Goal: Check status: Check status

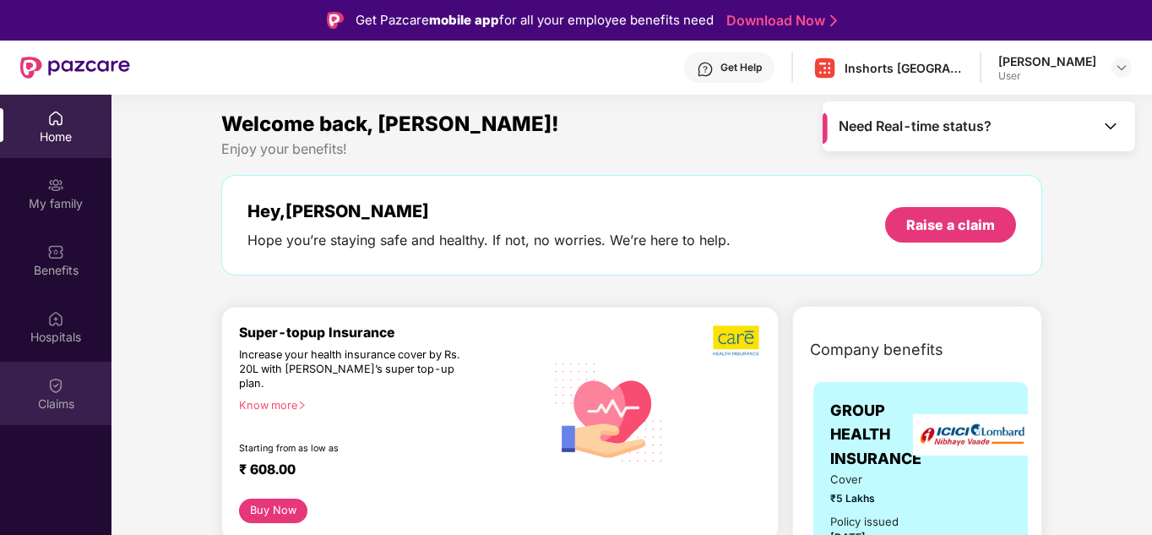
click at [73, 409] on div "Claims" at bounding box center [55, 403] width 111 height 17
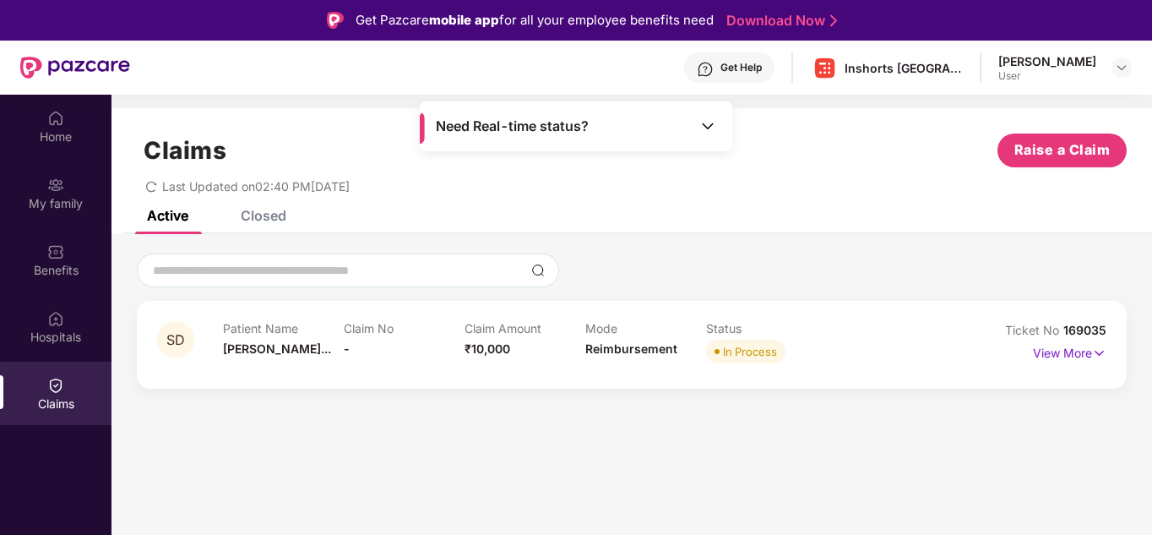
click at [573, 139] on div "Need Real-time status?" at bounding box center [576, 126] width 312 height 50
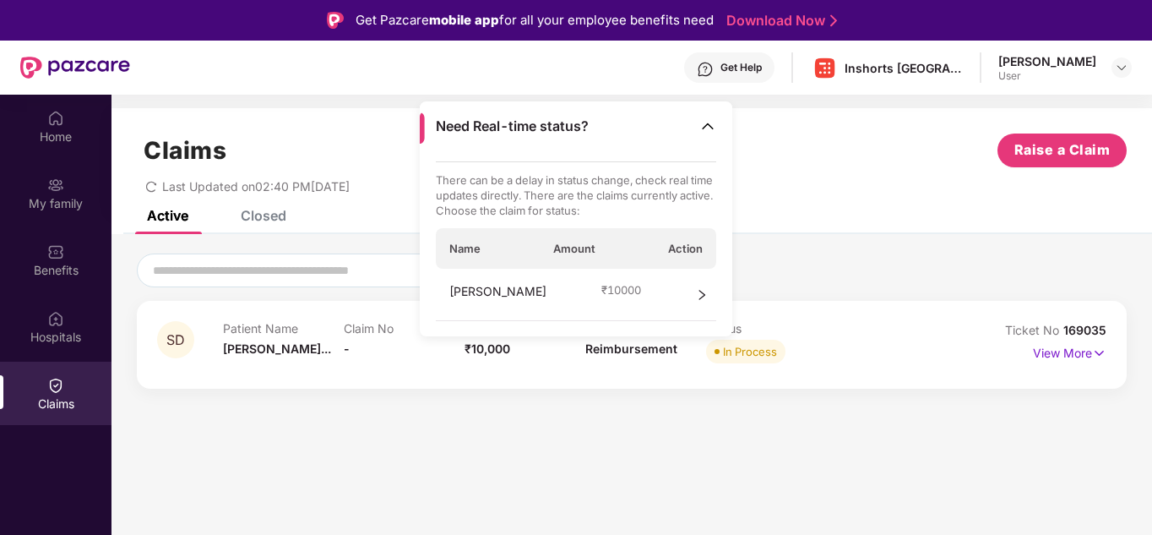
click at [691, 297] on div "[PERSON_NAME] ₹ 10000" at bounding box center [576, 295] width 281 height 52
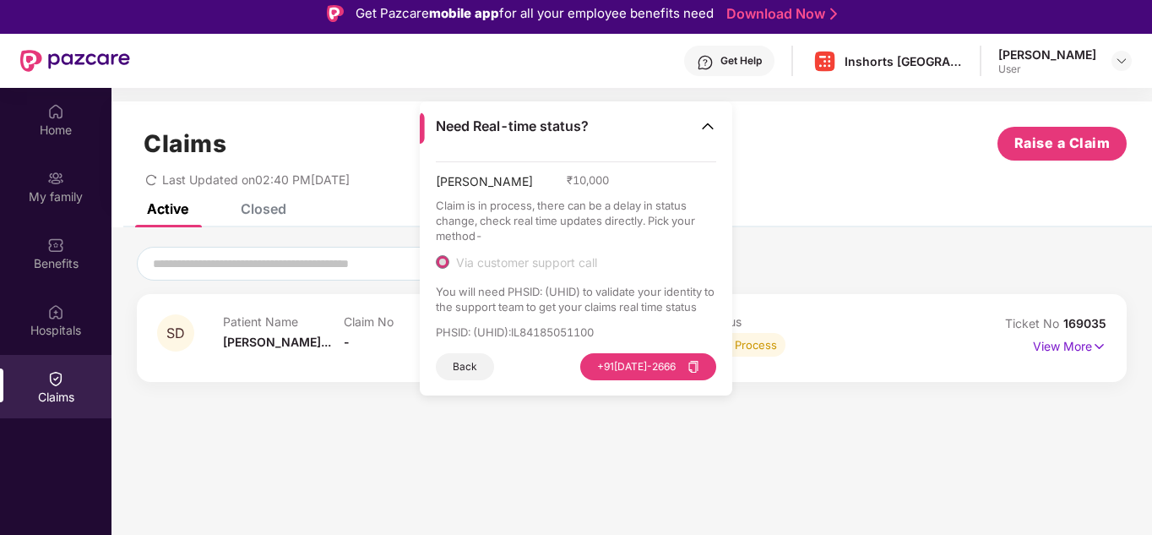
scroll to position [8, 0]
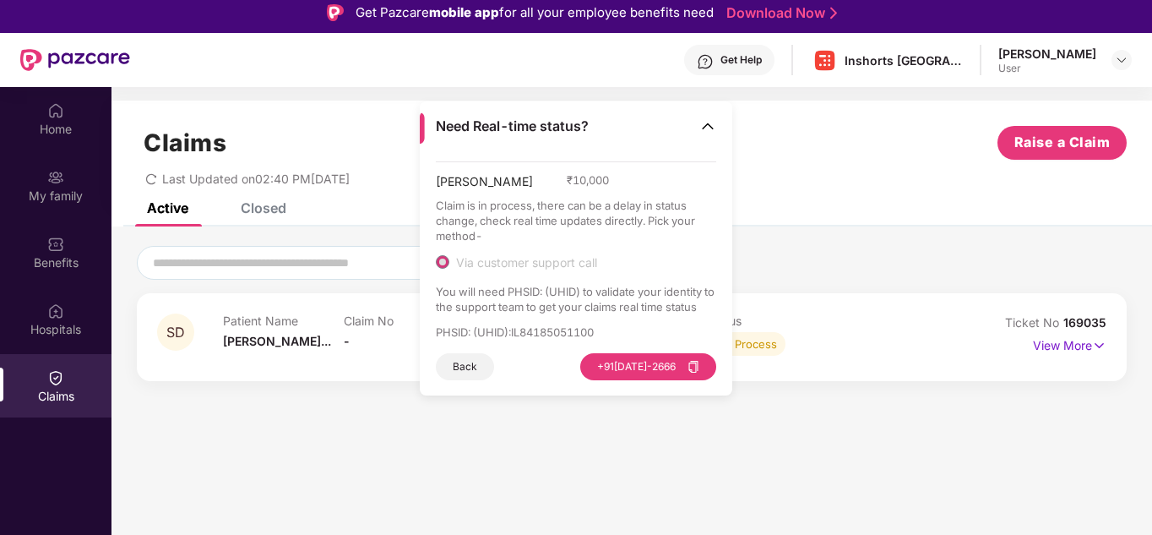
click at [454, 367] on button "Back" at bounding box center [465, 366] width 58 height 27
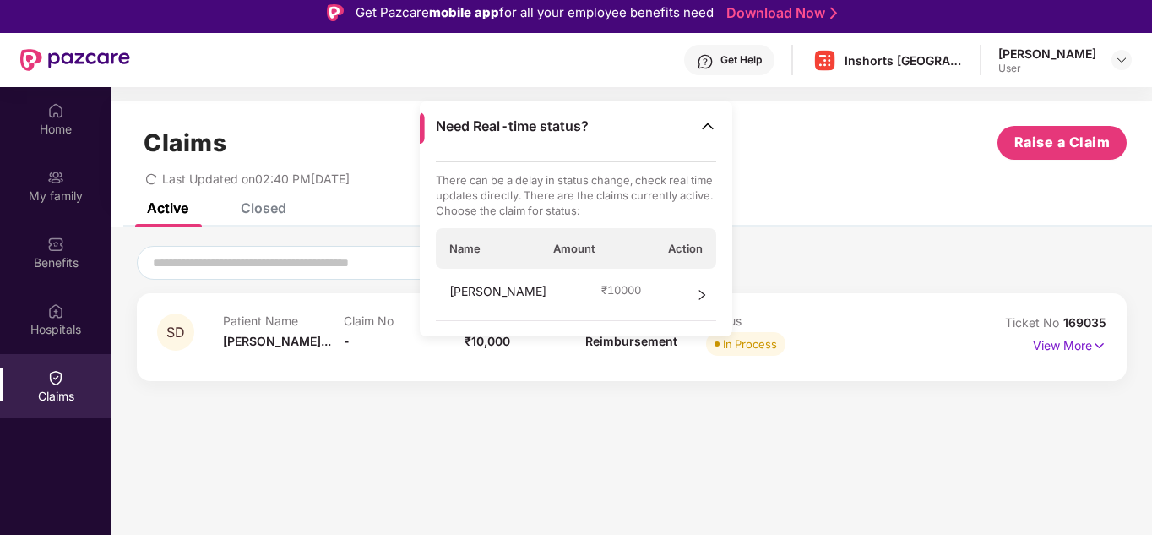
click at [708, 133] on img at bounding box center [707, 125] width 17 height 17
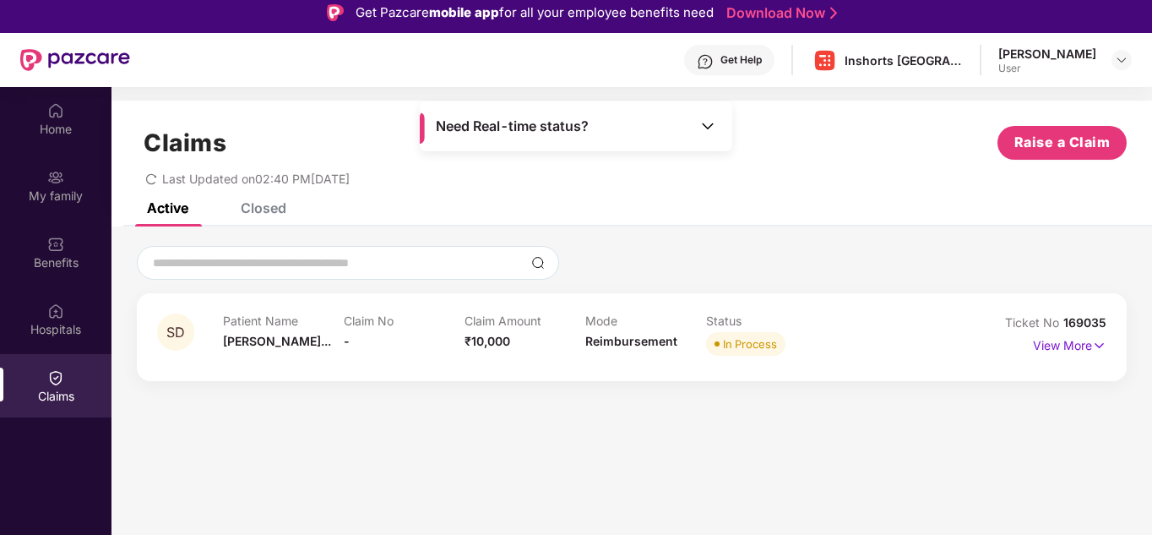
click at [740, 193] on div "Claims Raise a Claim Last Updated on 02:40 PM[DATE]" at bounding box center [631, 151] width 1040 height 102
click at [95, 138] on div "Home" at bounding box center [55, 118] width 111 height 63
